Goal: Information Seeking & Learning: Learn about a topic

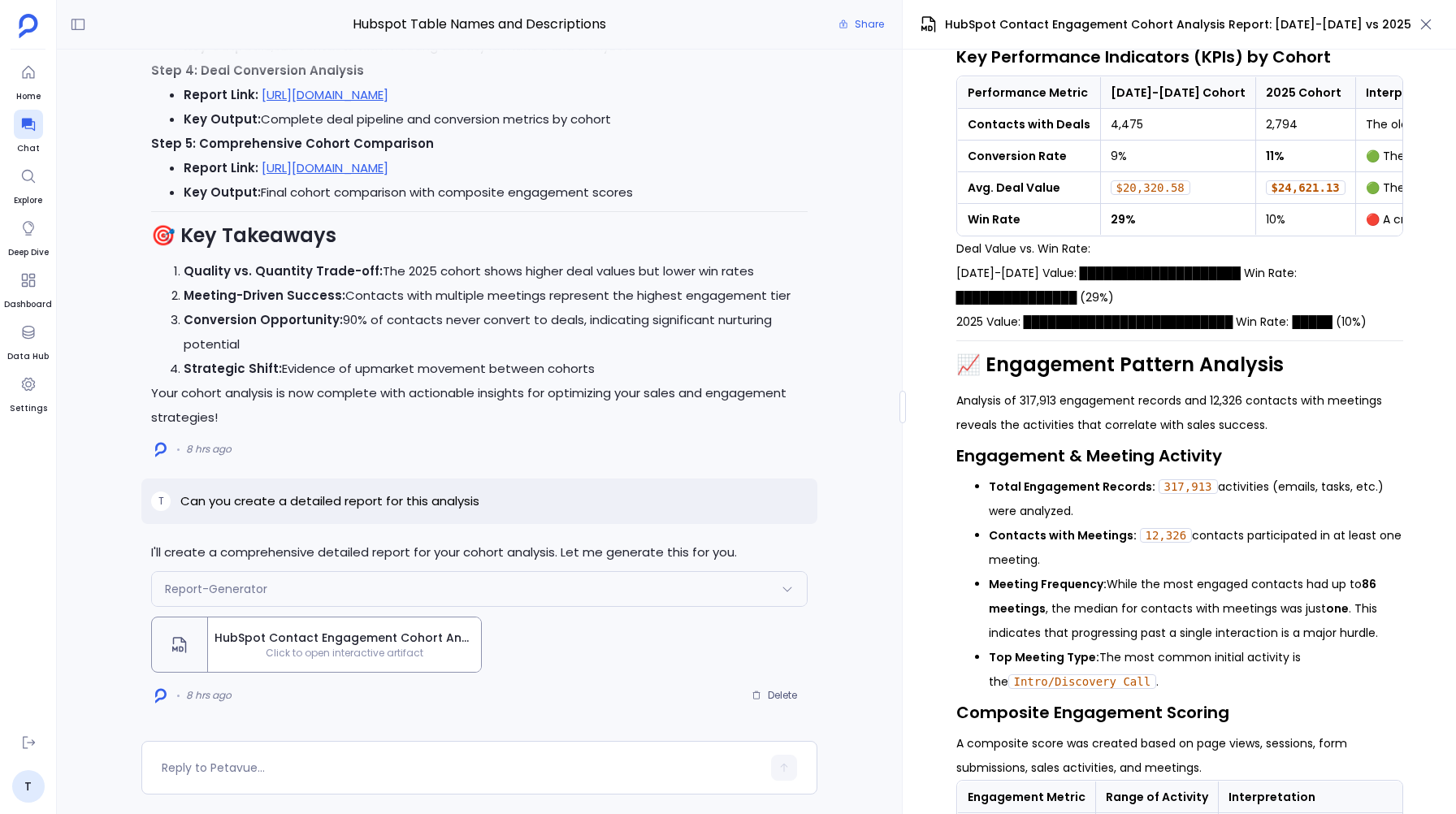
scroll to position [804, 0]
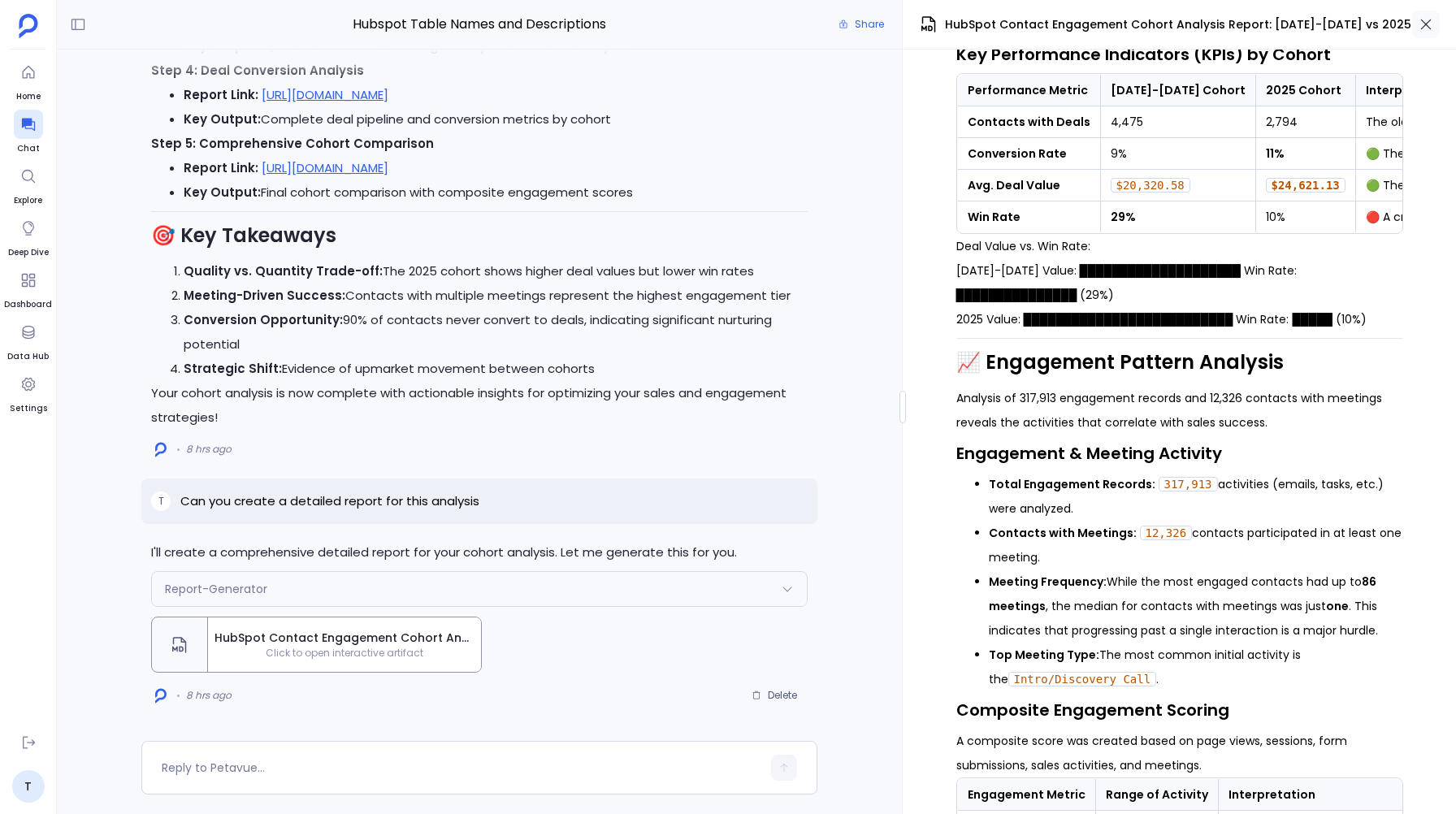
click at [1416, 16] on button "button" at bounding box center [1425, 24] width 27 height 27
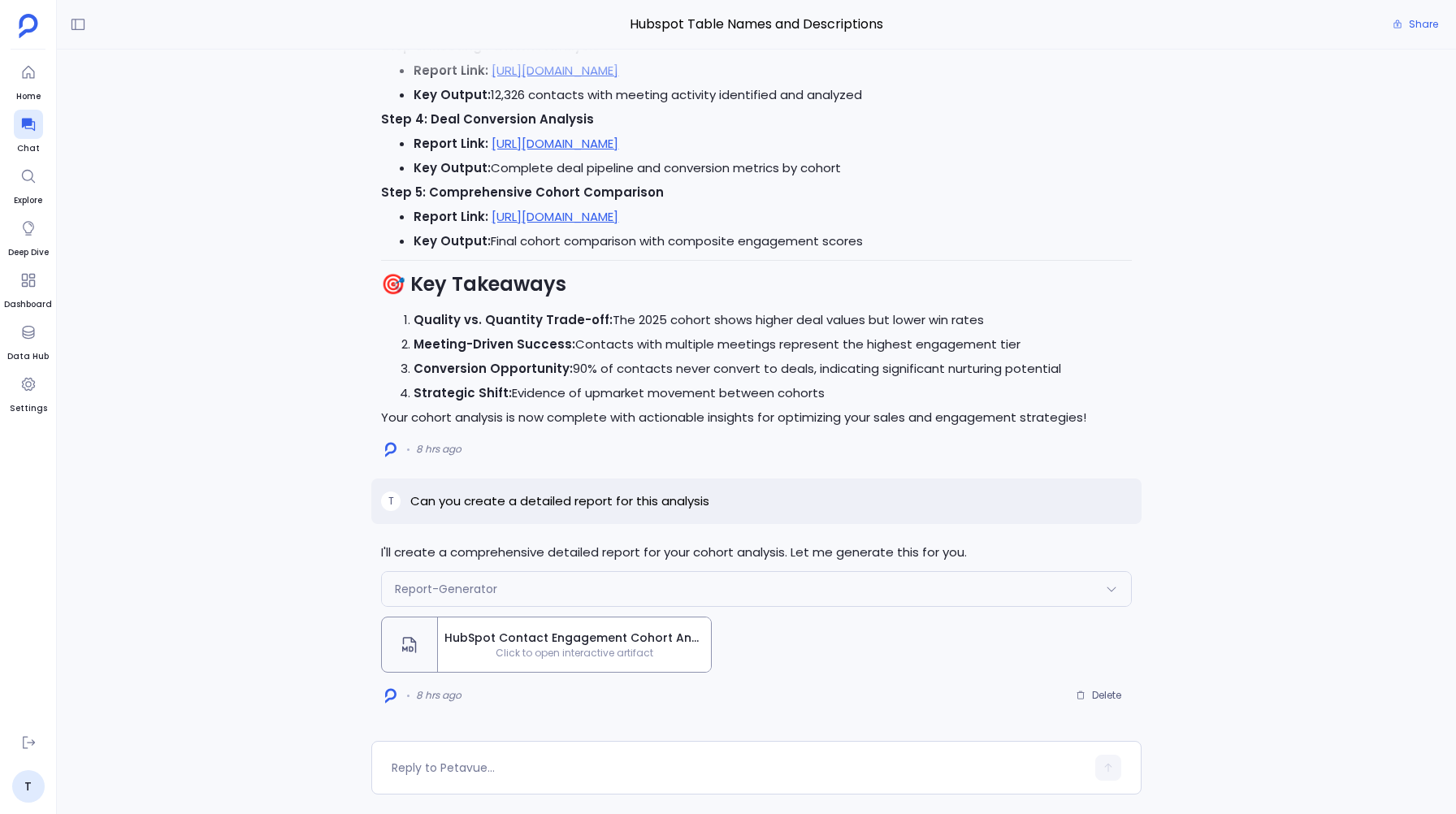
click at [552, 650] on span "Click to open interactive artifact" at bounding box center [574, 653] width 273 height 13
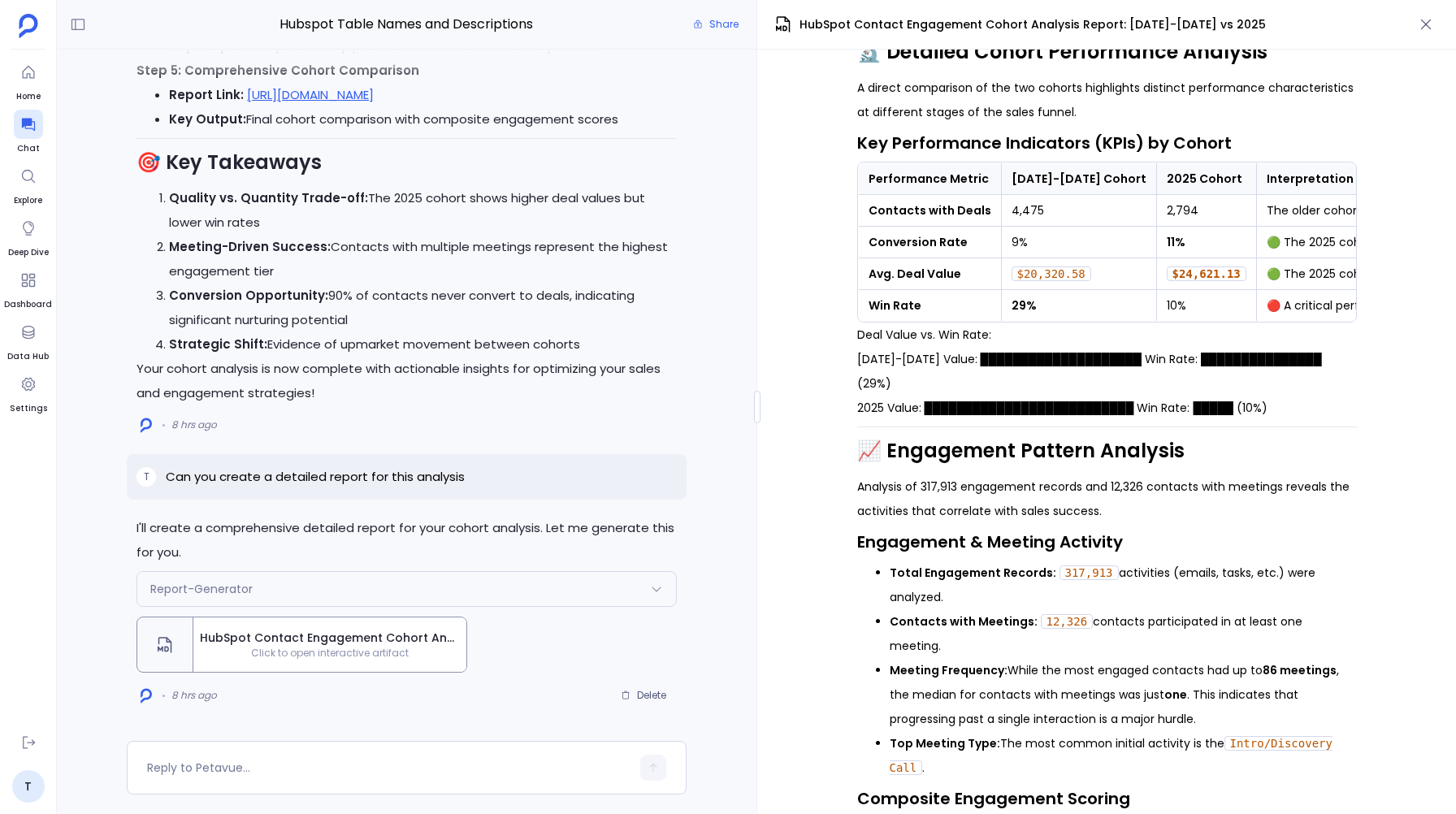
scroll to position [647, 0]
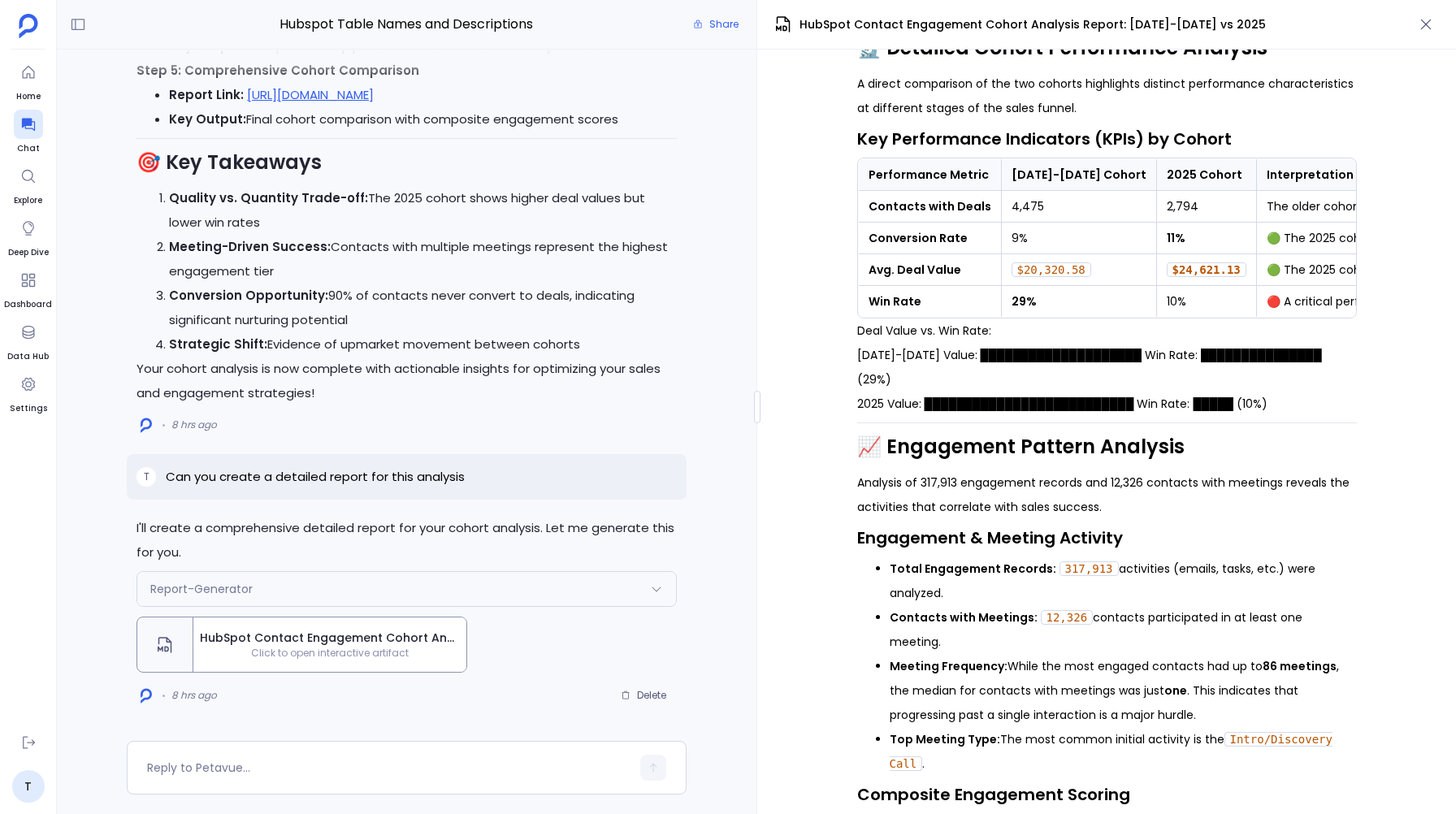
click at [782, 390] on div "📊 HubSpot Contact Engagement & Sales Performance Analysis A Comparative Cohort …" at bounding box center [1107, 431] width 699 height 764
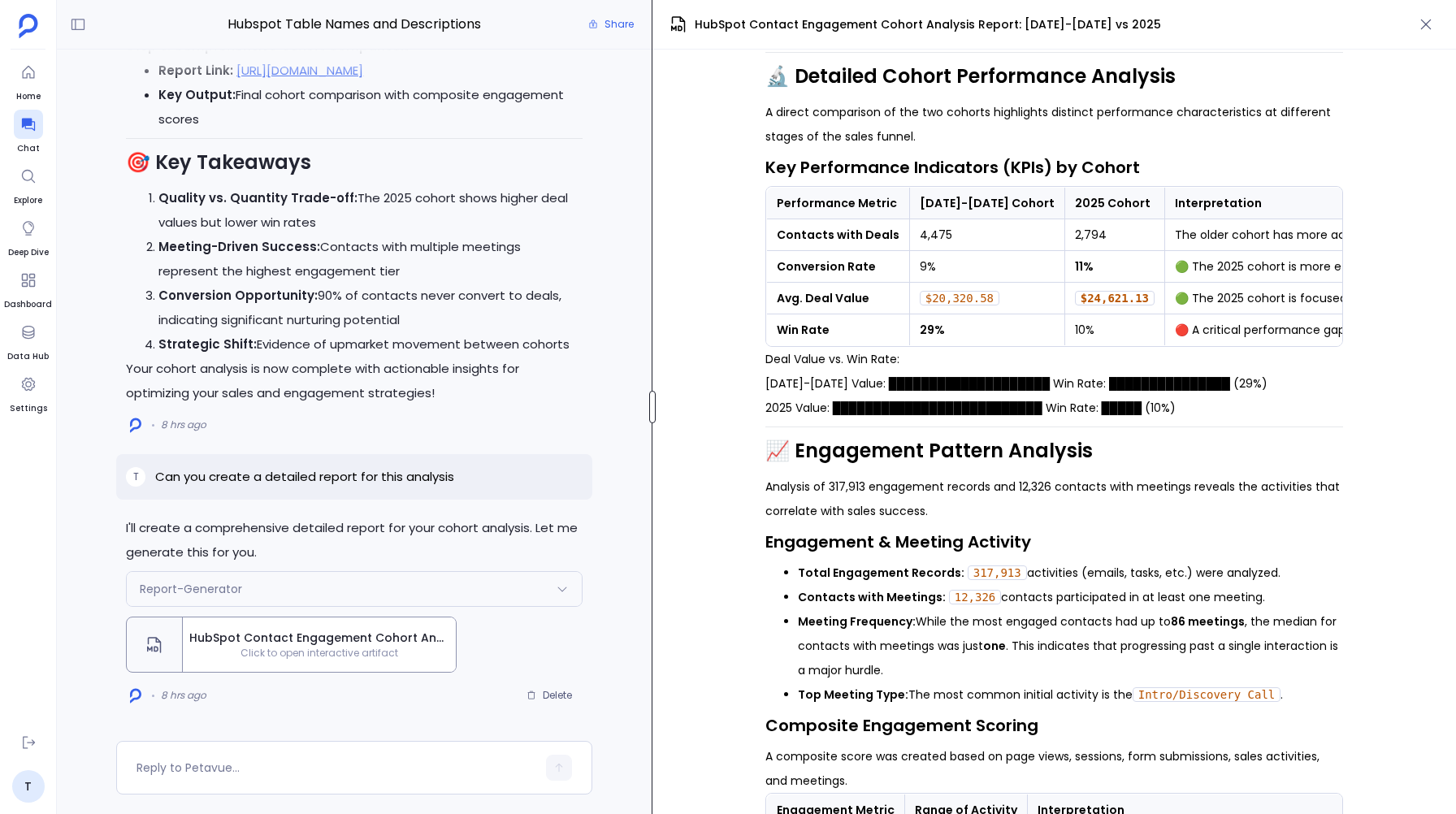
scroll to position [570, 0]
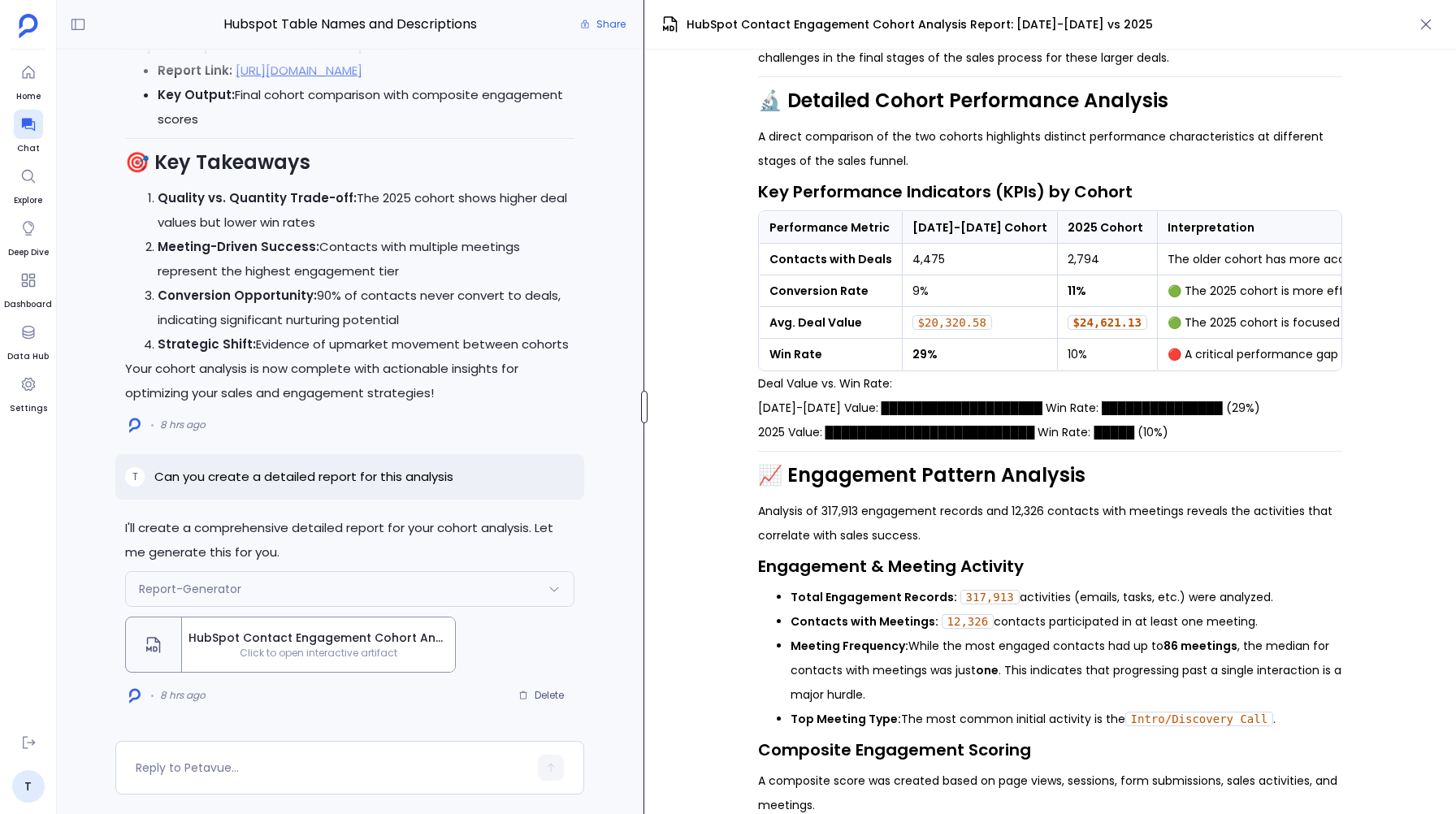
click at [646, 414] on div at bounding box center [643, 407] width 6 height 33
click at [1433, 31] on icon "button" at bounding box center [1425, 24] width 16 height 16
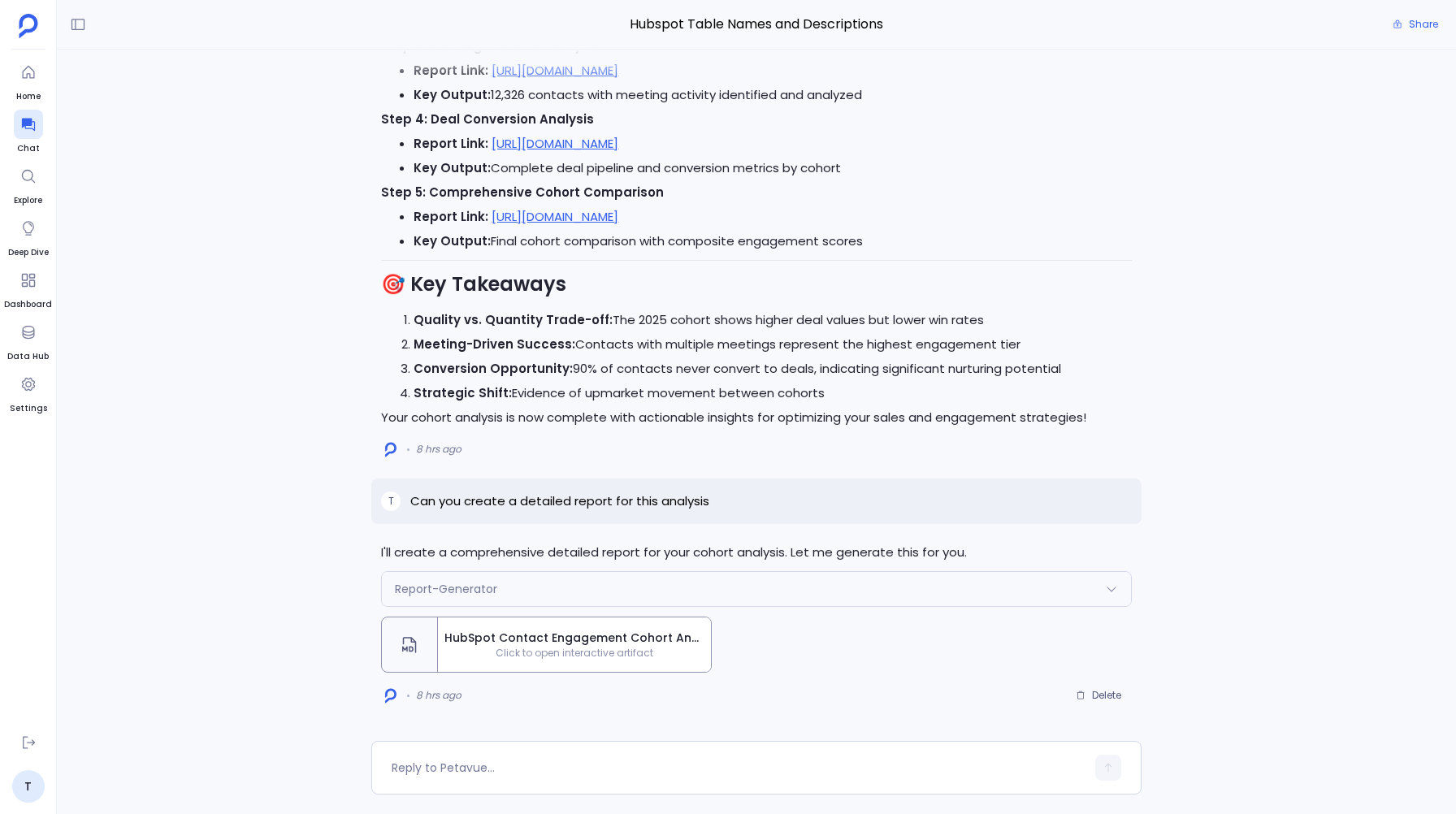
click at [563, 640] on span "HubSpot Contact Engagement Cohort Analysis Report: 2023-2024 vs 2025" at bounding box center [574, 637] width 260 height 17
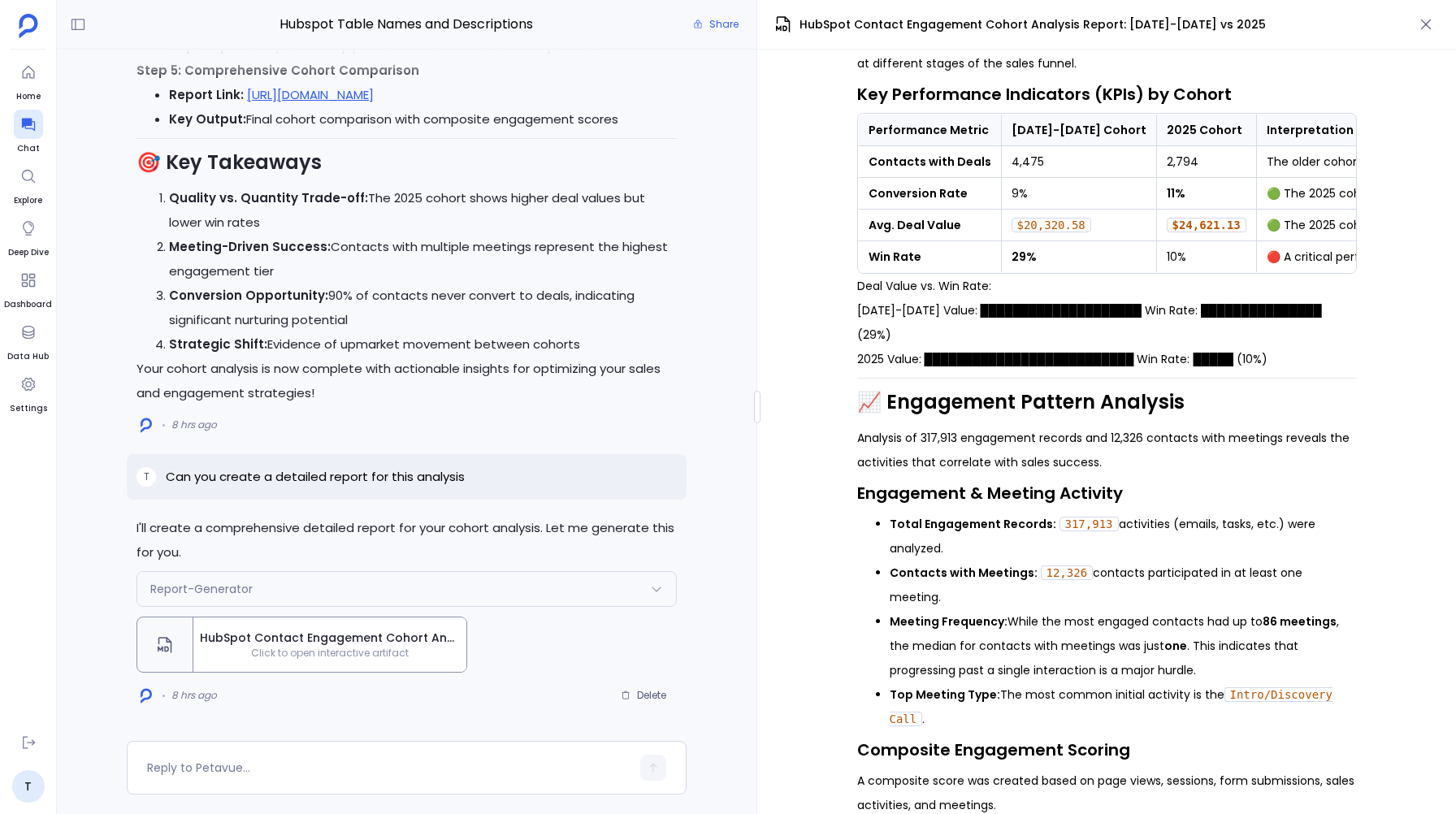
scroll to position [702, 0]
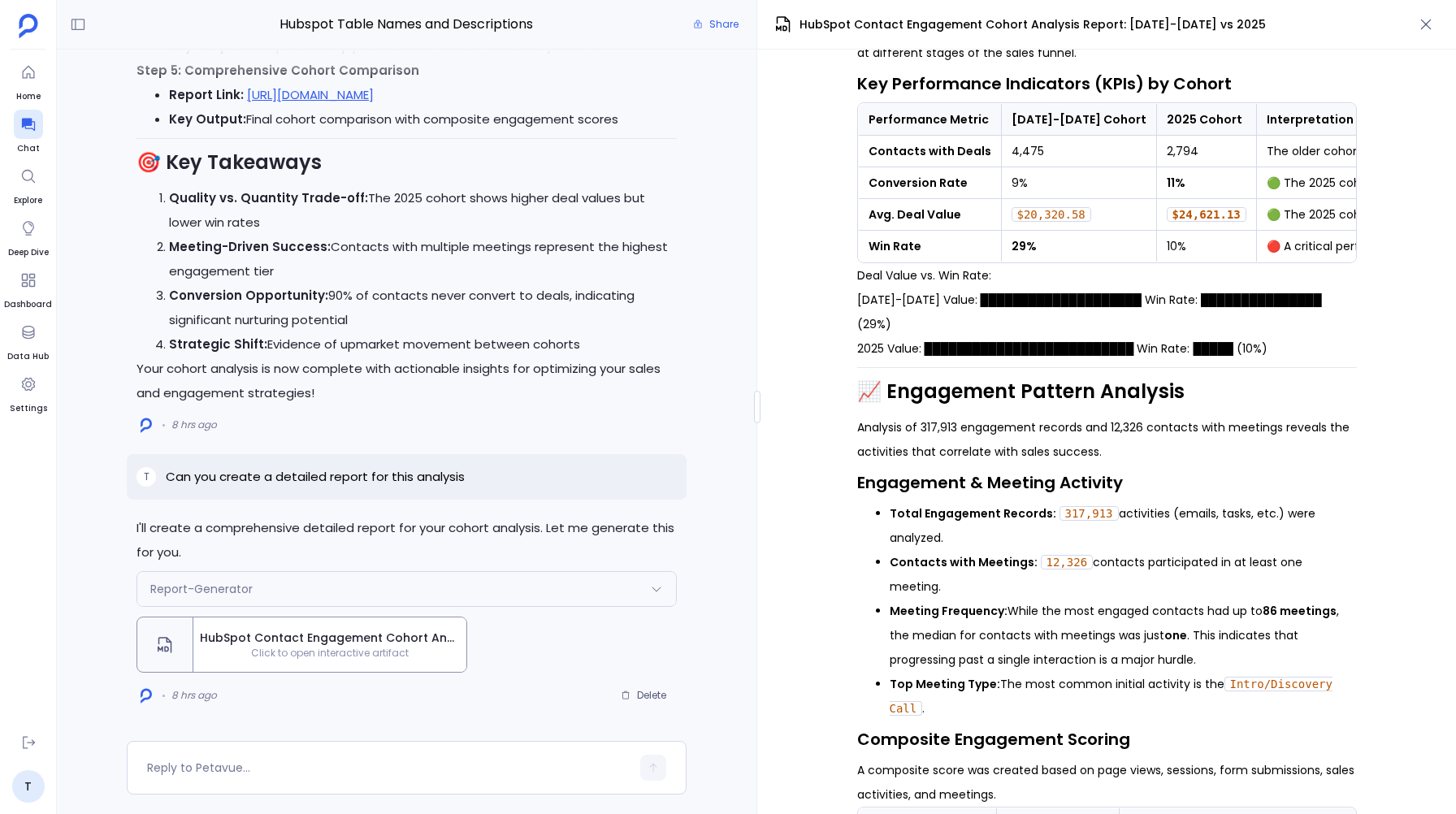
click at [762, 403] on div "📊 HubSpot Contact Engagement & Sales Performance Analysis A Comparative Cohort …" at bounding box center [1107, 431] width 699 height 764
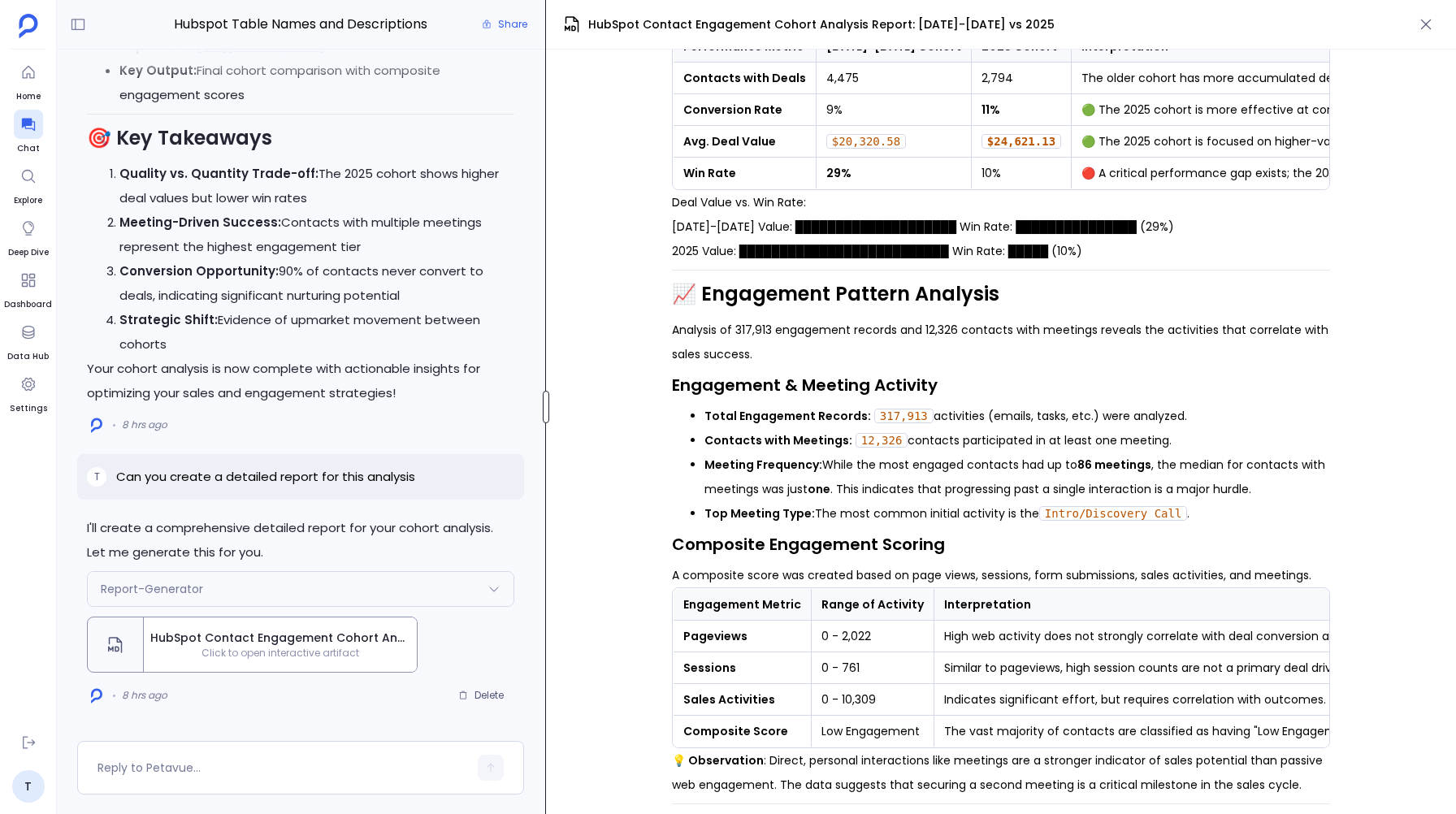
scroll to position [576, 0]
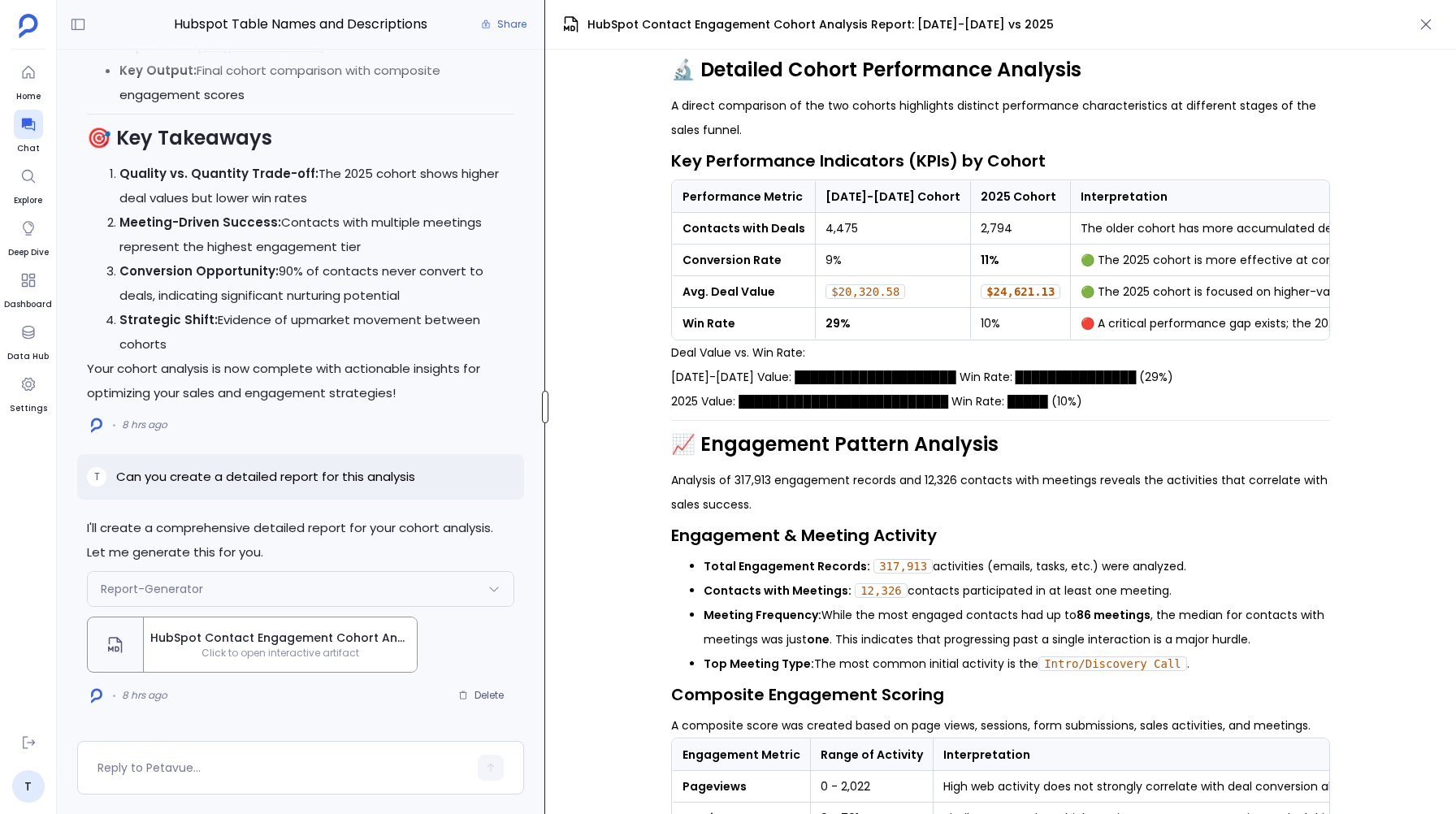
click at [544, 525] on div "Hubspot Table Names and Descriptions Share I'll create a comprehensive detailed…" at bounding box center [756, 407] width 1399 height 814
click at [1425, 19] on icon "button" at bounding box center [1425, 24] width 16 height 16
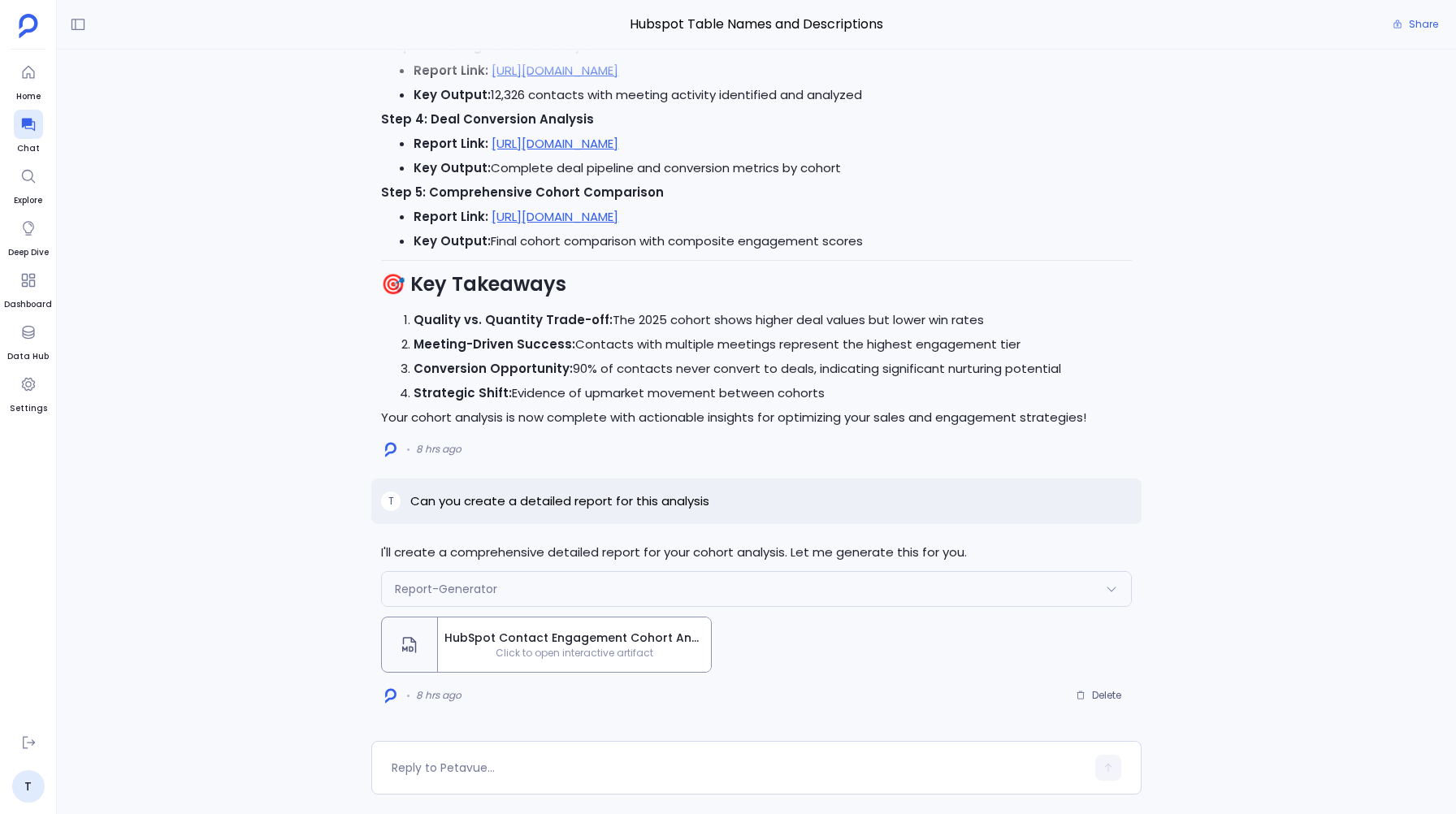
click at [585, 648] on span "Click to open interactive artifact" at bounding box center [574, 653] width 273 height 13
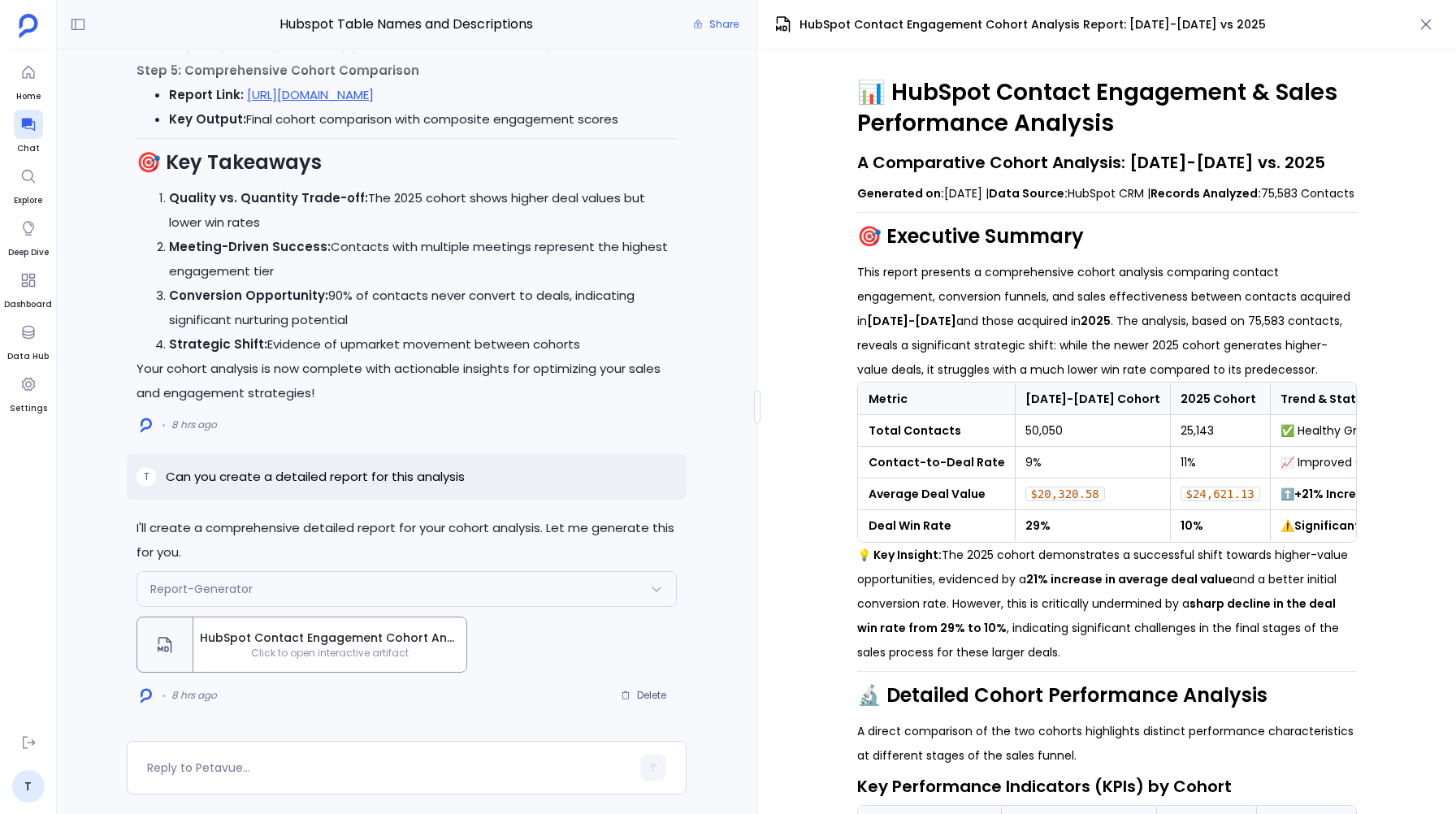
scroll to position [168, 0]
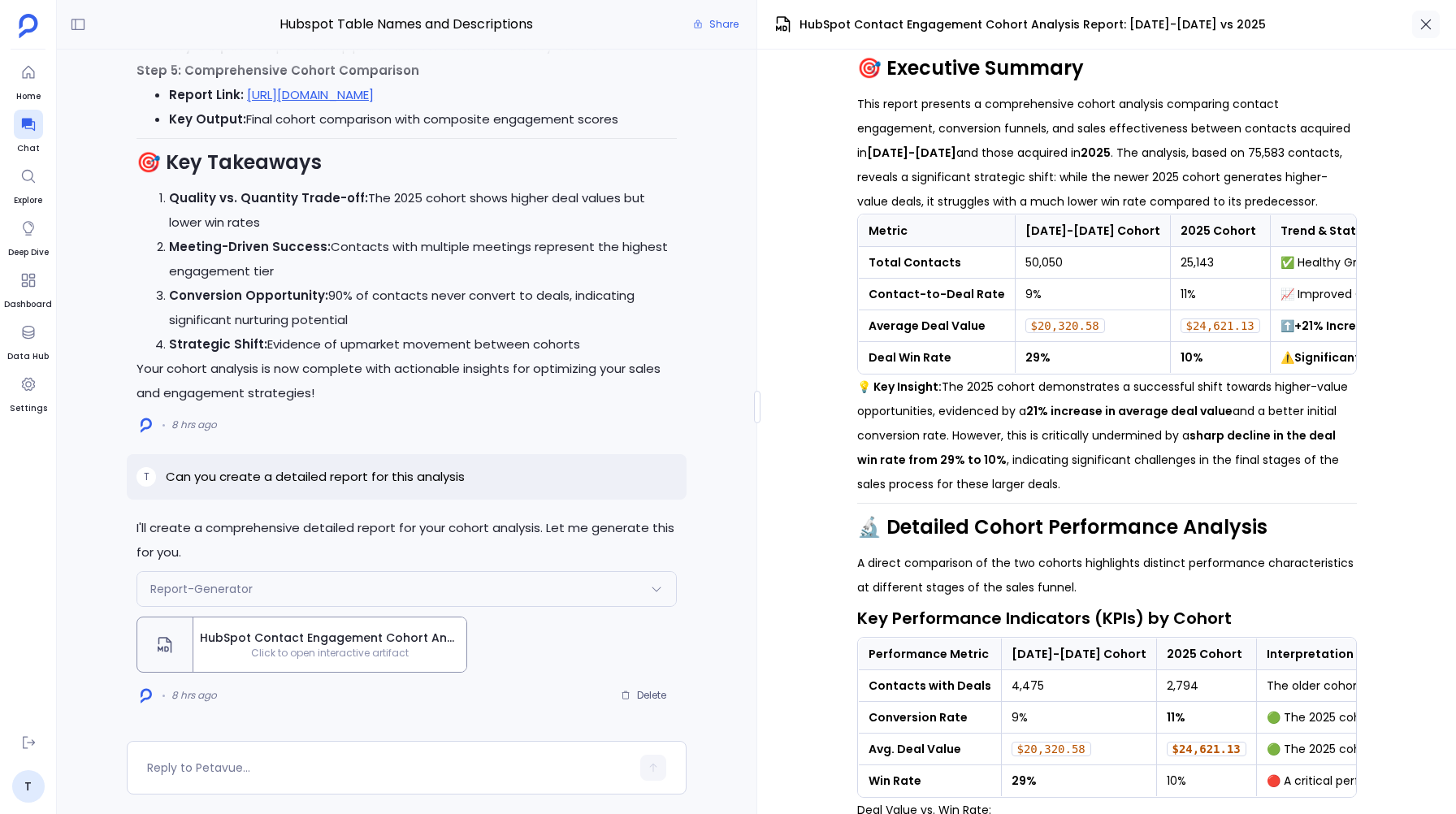
click at [1424, 28] on icon "button" at bounding box center [1425, 24] width 16 height 16
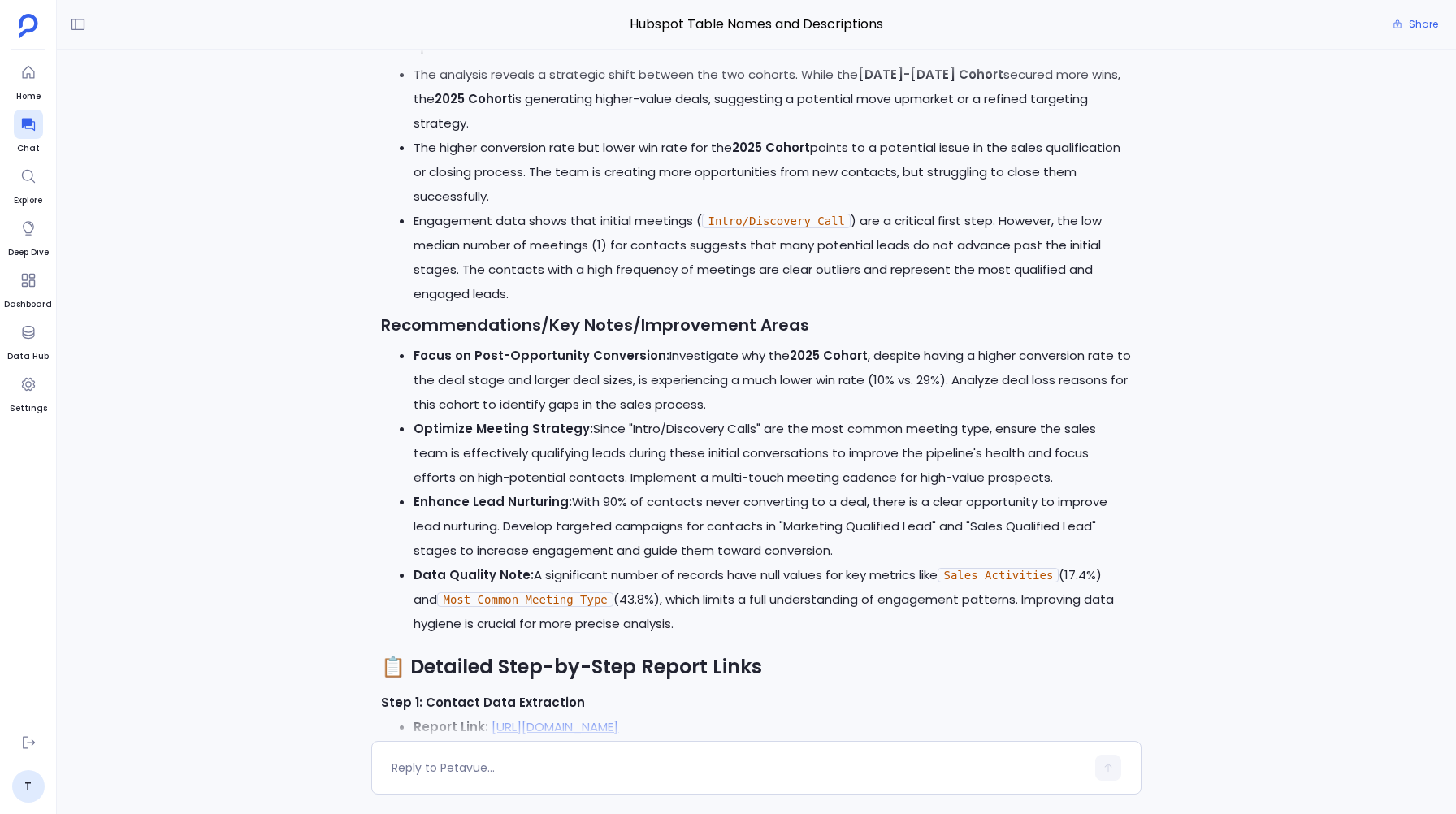
scroll to position [0, 0]
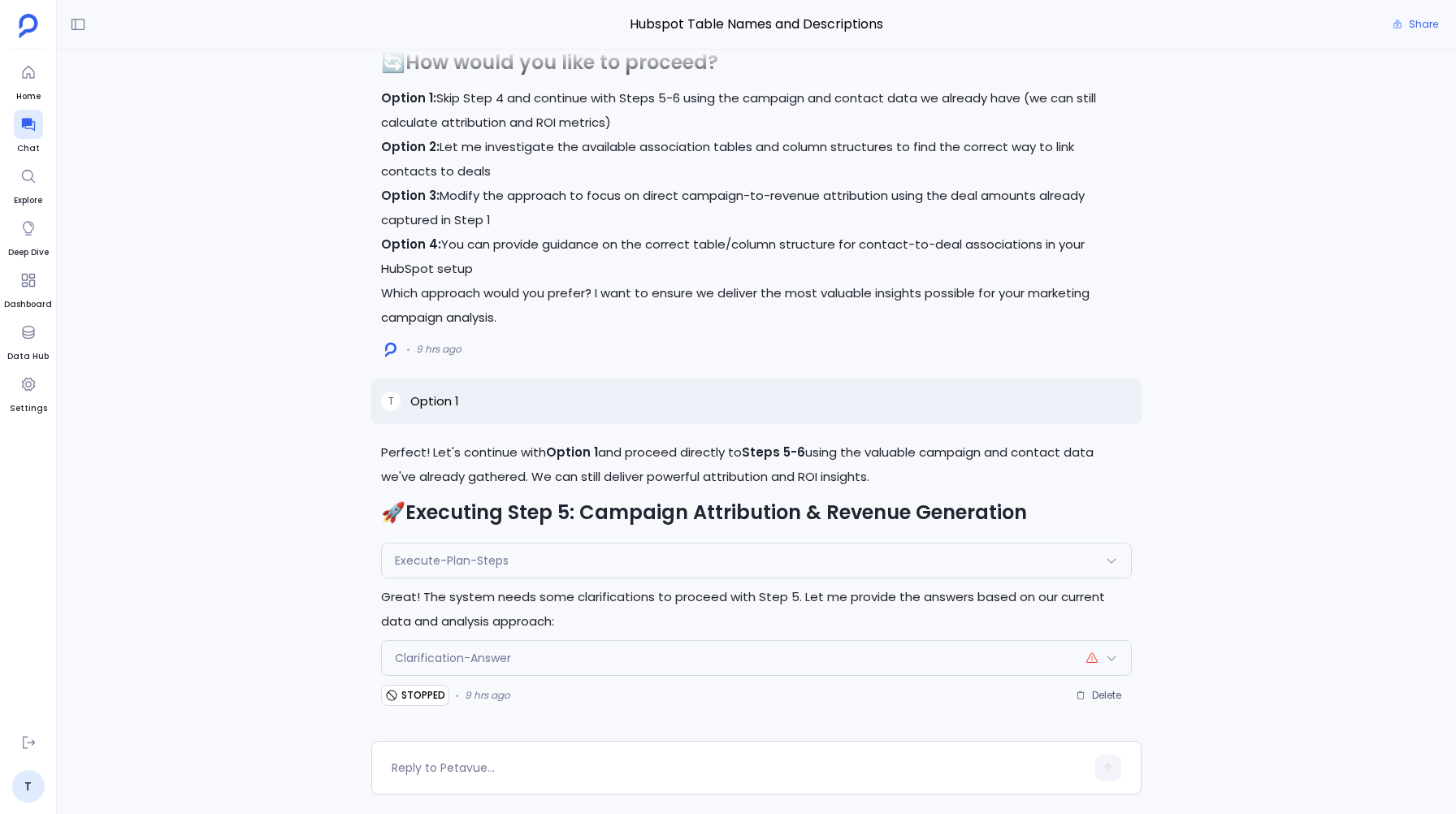
click at [557, 656] on div "Clarification-Answer" at bounding box center [756, 657] width 748 height 34
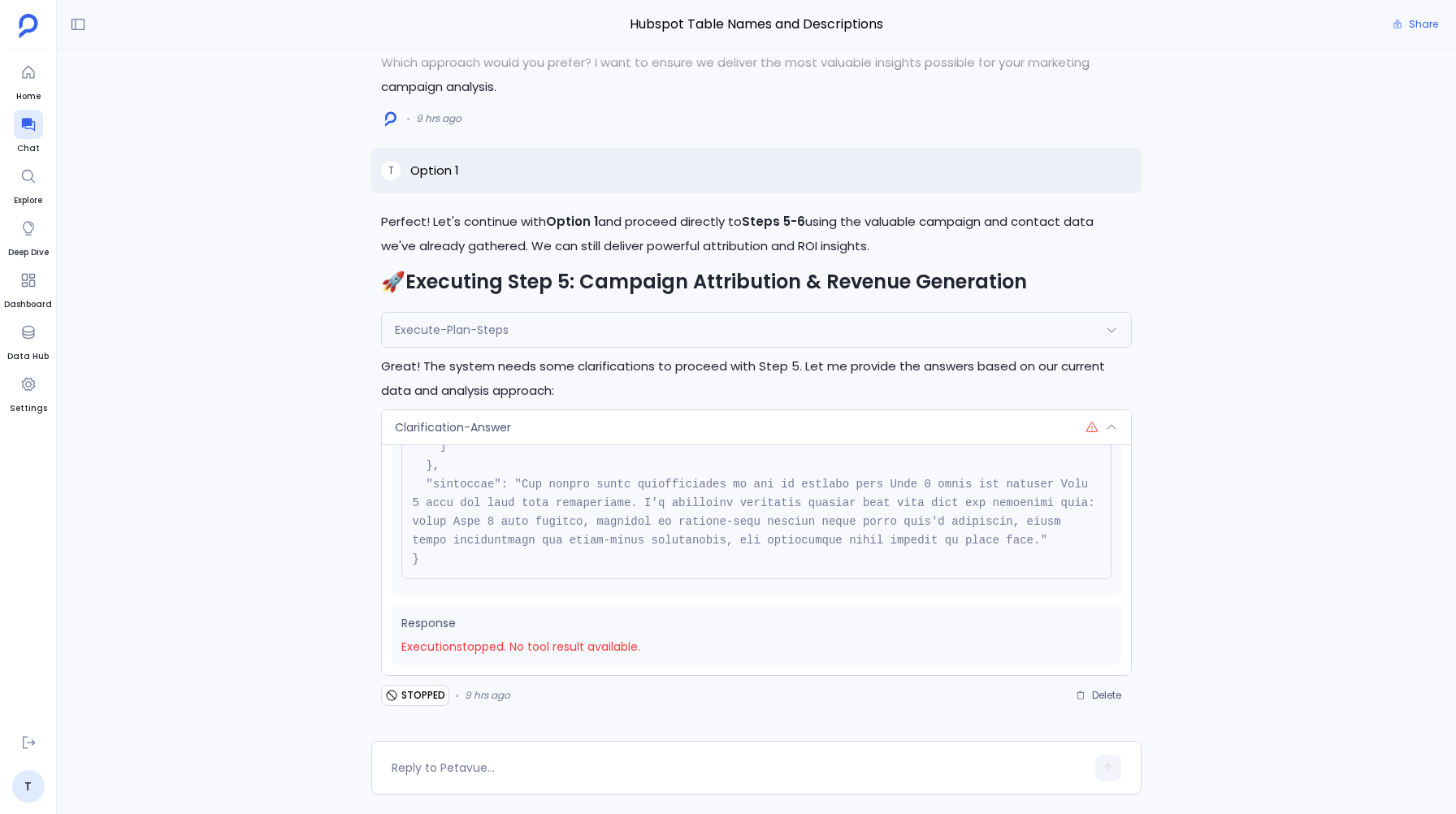
click at [538, 436] on div "Clarification-Answer" at bounding box center [756, 427] width 748 height 34
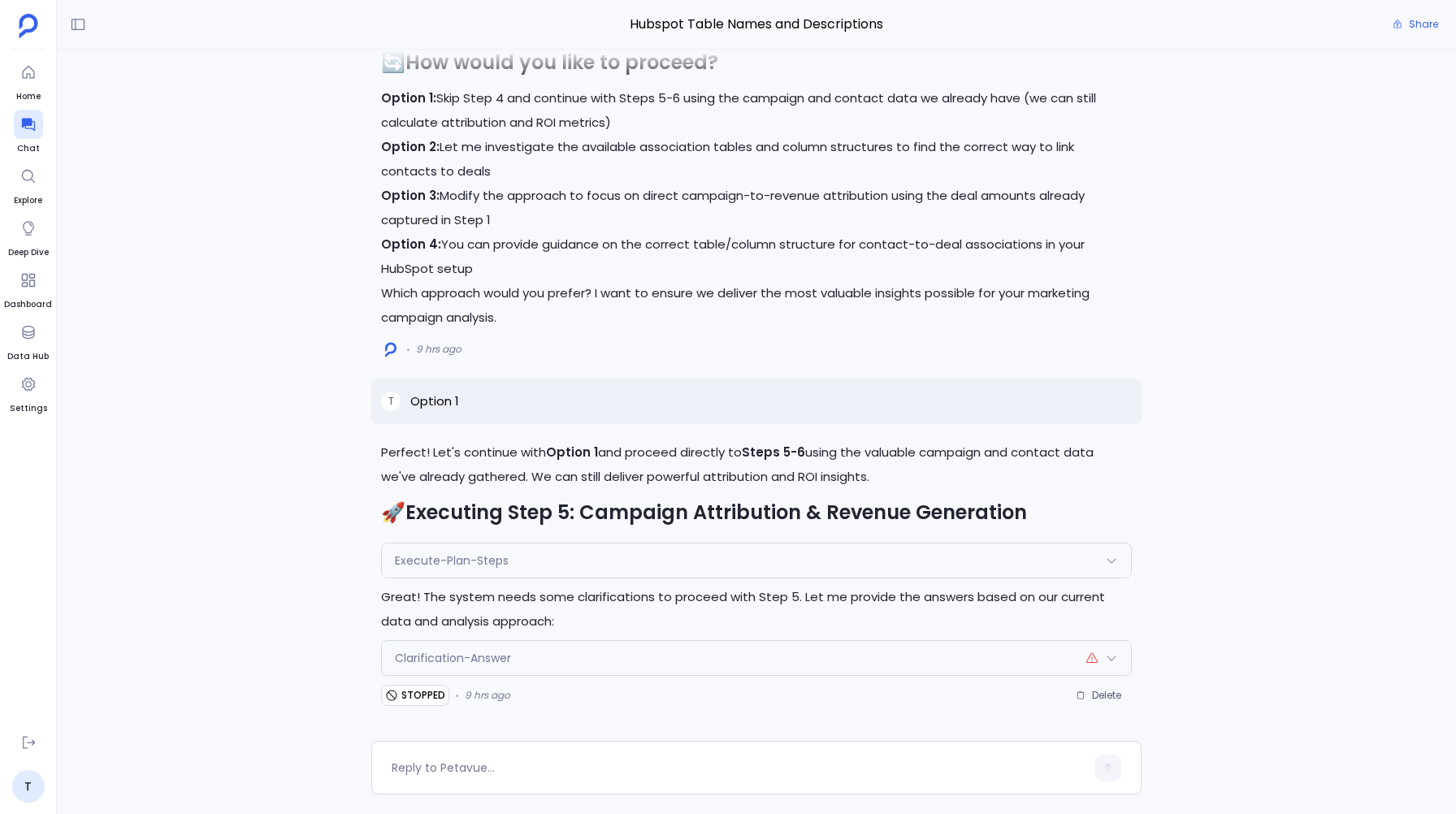
click at [635, 657] on div "Clarification-Answer" at bounding box center [756, 657] width 748 height 34
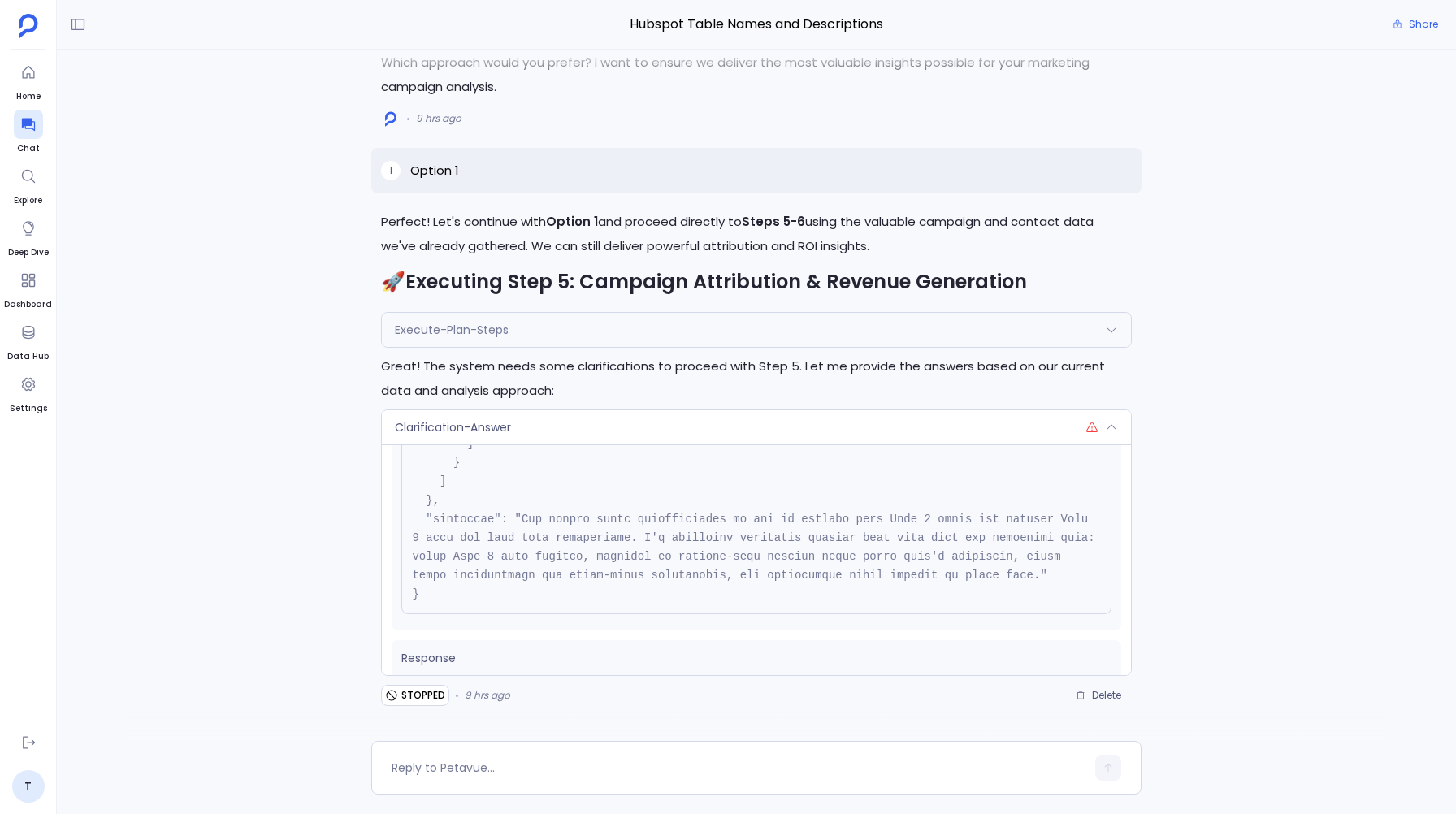
scroll to position [762, 0]
